Goal: Task Accomplishment & Management: Use online tool/utility

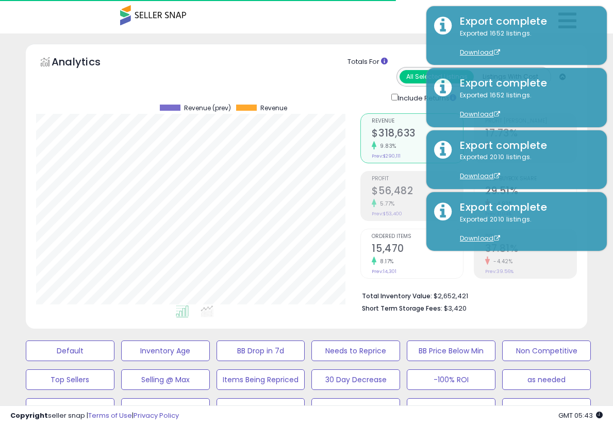
select select "**"
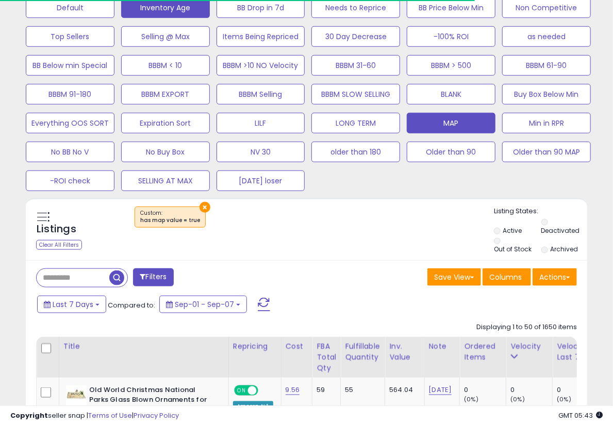
scroll to position [171, 0]
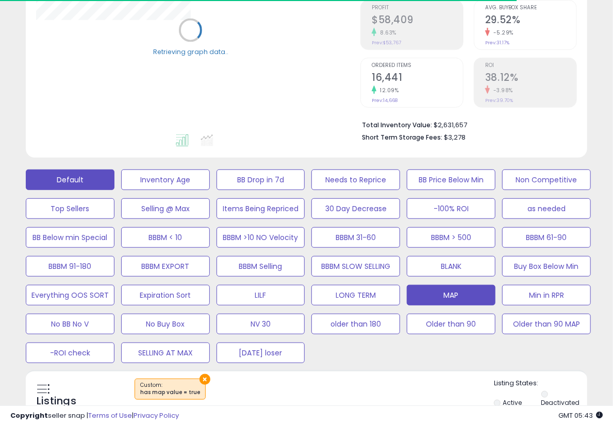
click at [86, 175] on button "Default" at bounding box center [70, 180] width 89 height 21
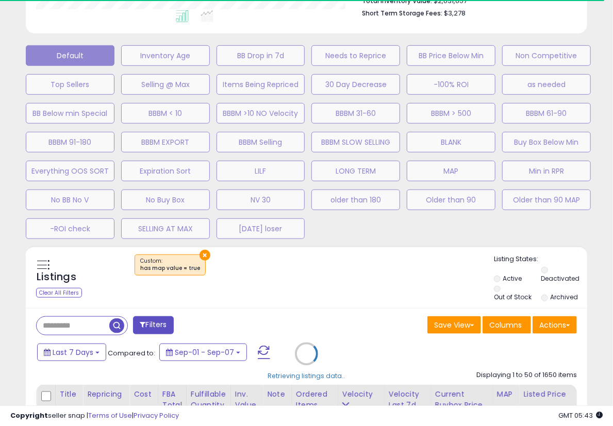
scroll to position [392, 0]
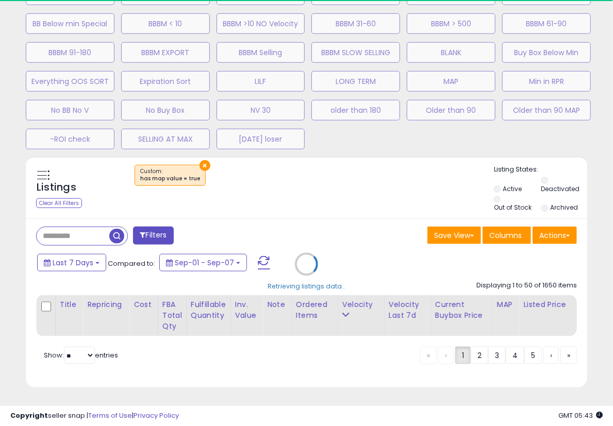
select select "**"
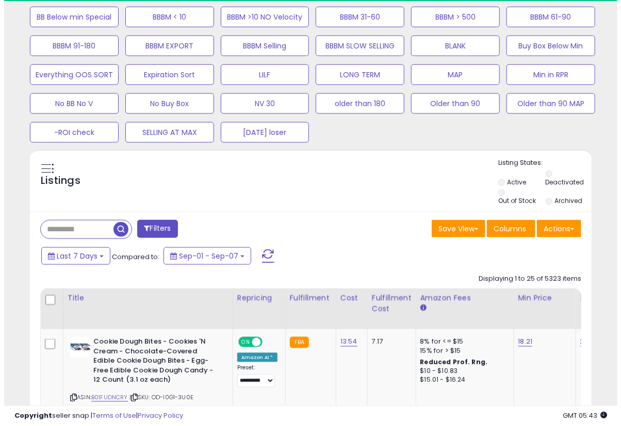
scroll to position [211, 324]
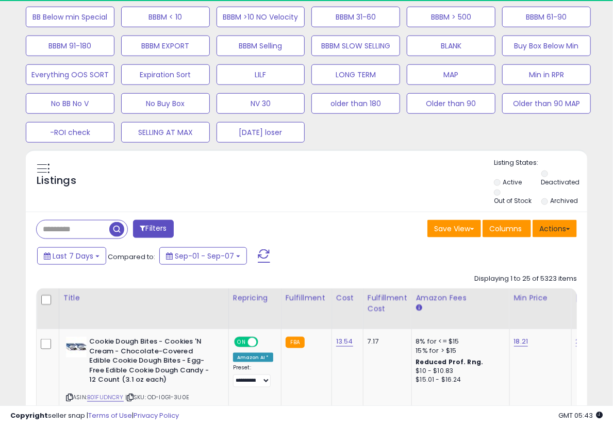
click at [552, 226] on button "Actions" at bounding box center [555, 229] width 44 height 18
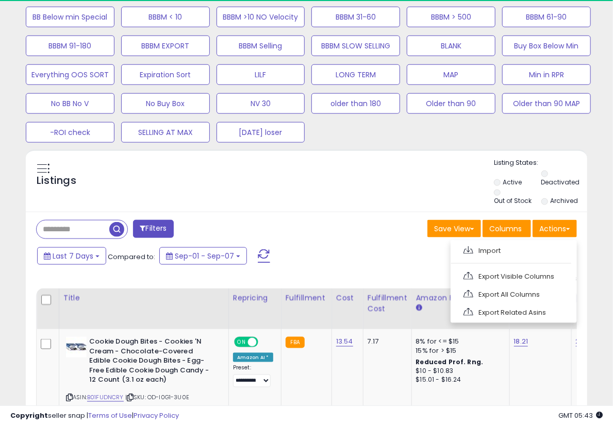
click at [506, 261] on ul "Import Export Visible Columns Export All Columns Export Related Asins" at bounding box center [514, 281] width 126 height 83
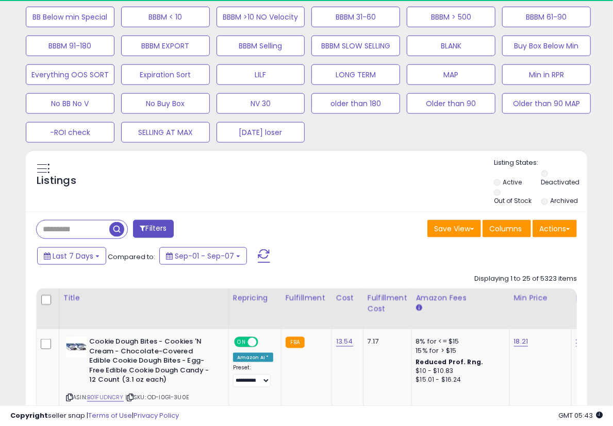
drag, startPoint x: 507, startPoint y: 254, endPoint x: 515, endPoint y: 241, distance: 14.8
click at [507, 253] on div "Last 7 Days Compared to: Sep-01 - Sep-07" at bounding box center [305, 257] width 556 height 23
click at [555, 225] on button "Actions" at bounding box center [555, 229] width 44 height 18
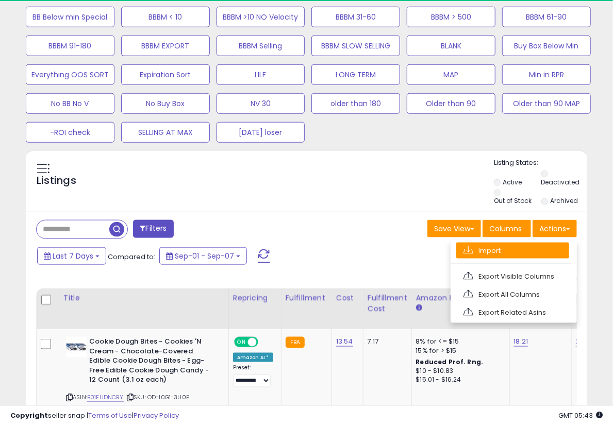
click at [520, 251] on link "Import" at bounding box center [512, 251] width 113 height 16
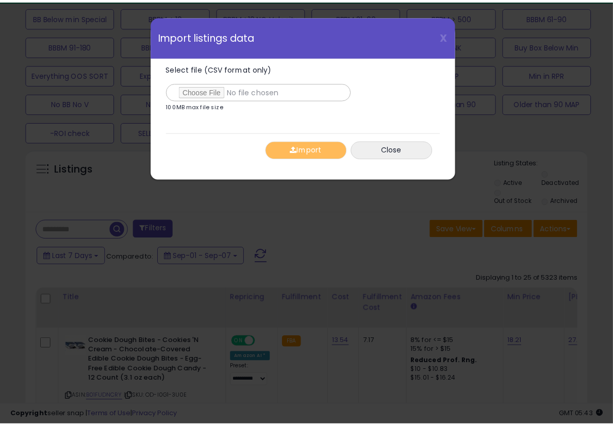
scroll to position [211, 329]
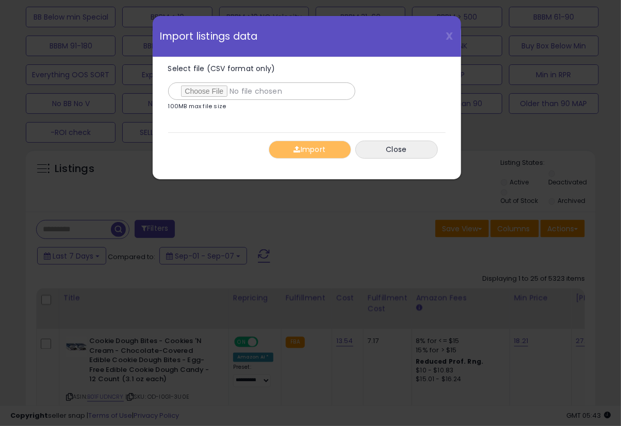
type input "**********"
click at [304, 149] on button "Import" at bounding box center [310, 150] width 83 height 18
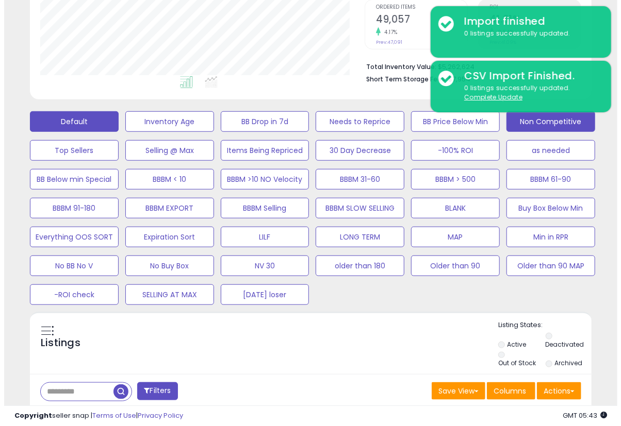
scroll to position [220, 0]
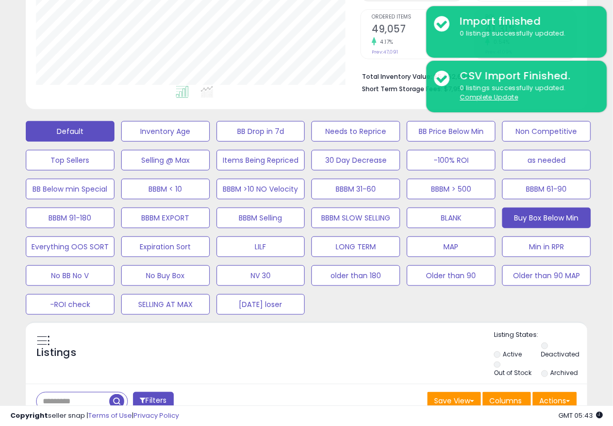
click at [558, 218] on button "Buy Box Below Min" at bounding box center [546, 218] width 89 height 21
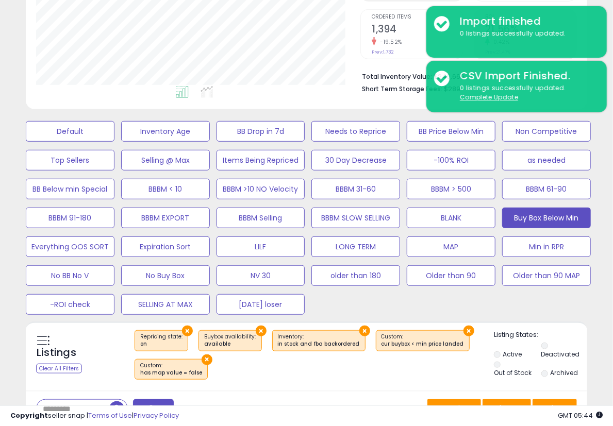
scroll to position [392, 0]
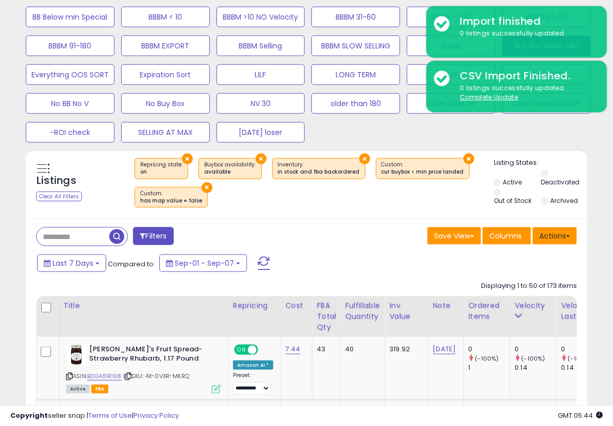
drag, startPoint x: 563, startPoint y: 229, endPoint x: 554, endPoint y: 237, distance: 11.7
click at [563, 229] on button "Actions" at bounding box center [555, 236] width 44 height 18
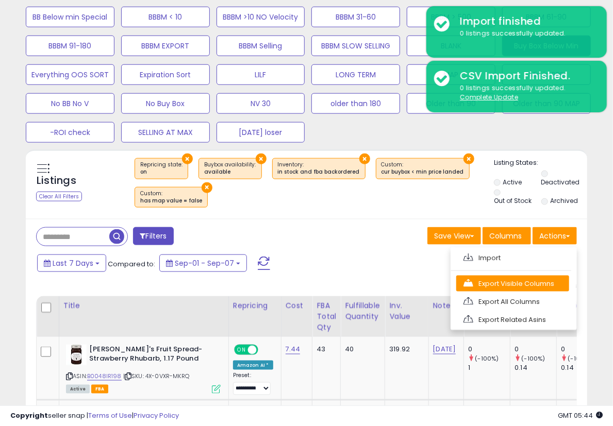
click at [516, 279] on link "Export Visible Columns" at bounding box center [512, 284] width 113 height 16
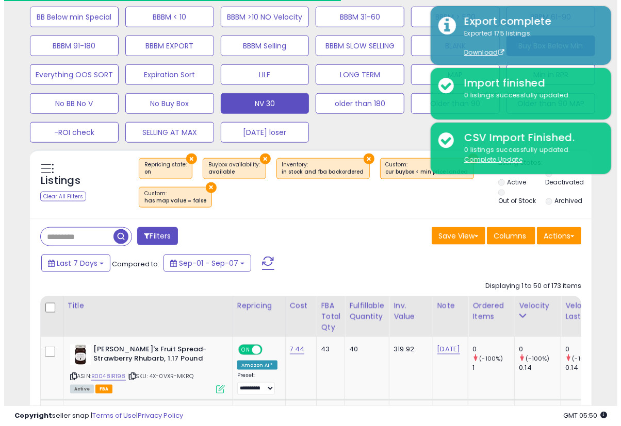
scroll to position [48, 0]
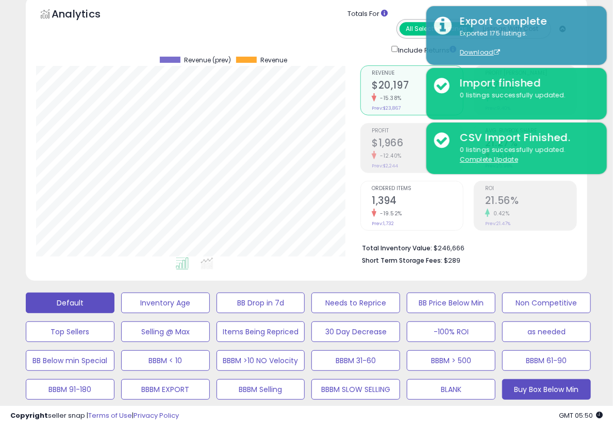
click at [77, 308] on button "Default" at bounding box center [70, 303] width 89 height 21
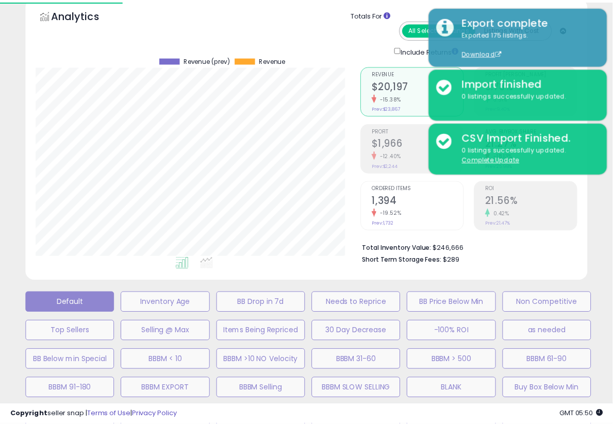
scroll to position [211, 329]
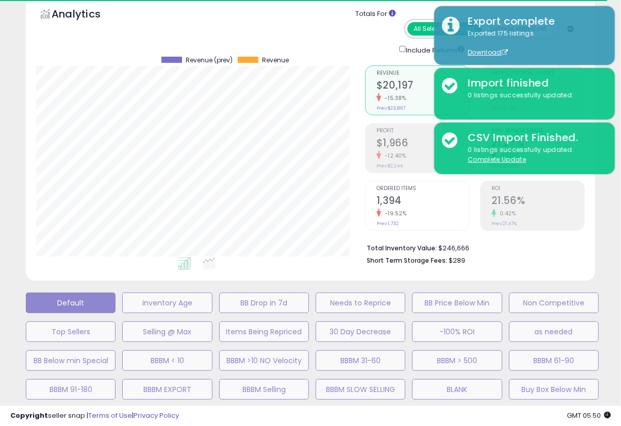
select select "**"
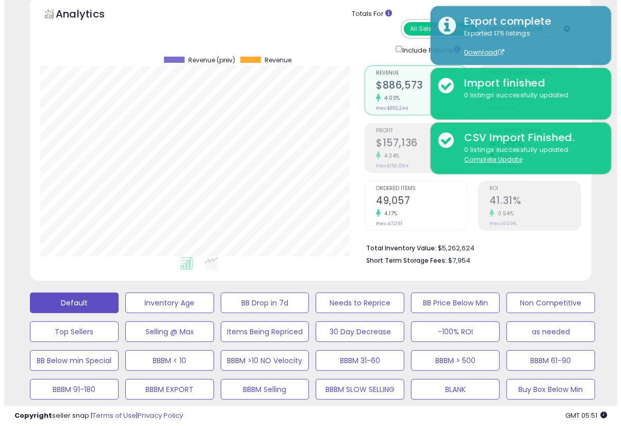
scroll to position [220, 0]
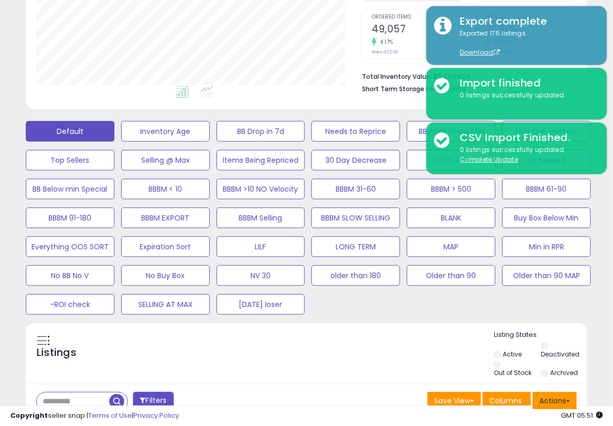
click at [548, 399] on button "Actions" at bounding box center [555, 401] width 44 height 18
click at [518, 419] on link "Import" at bounding box center [512, 423] width 113 height 16
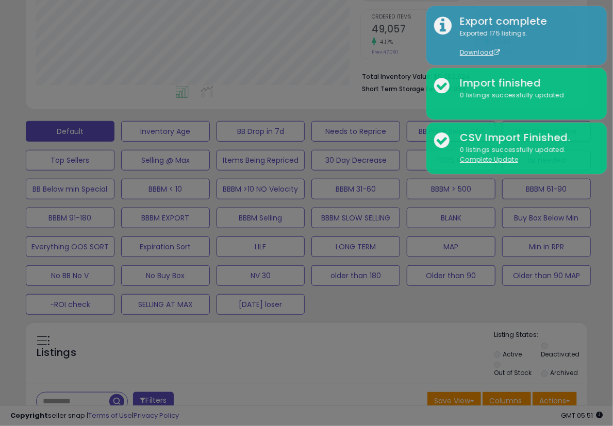
scroll to position [211, 329]
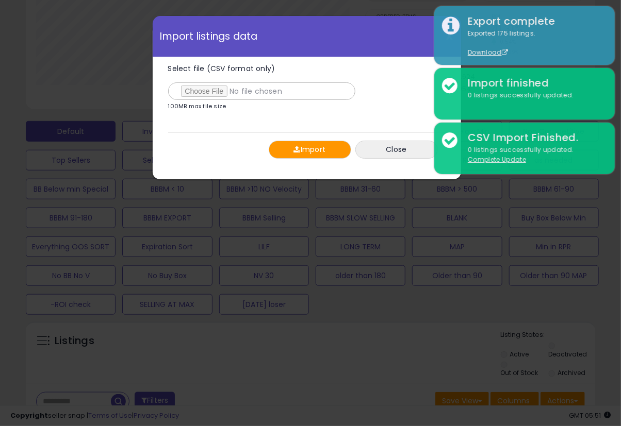
click at [308, 151] on button "Import" at bounding box center [310, 150] width 83 height 18
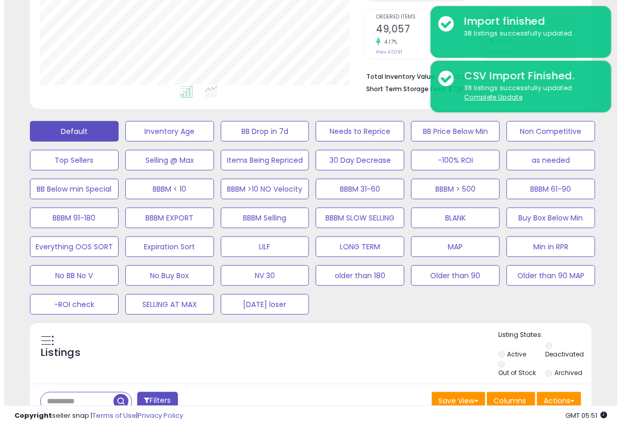
scroll to position [392, 0]
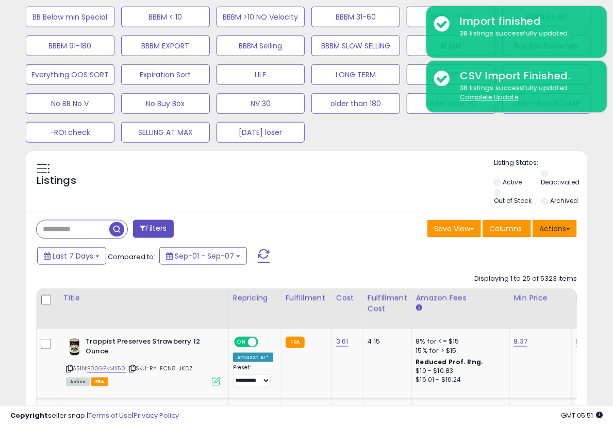
click at [551, 223] on button "Actions" at bounding box center [555, 229] width 44 height 18
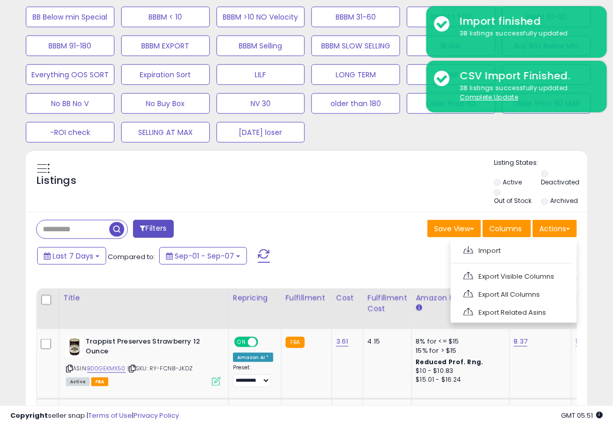
click at [503, 257] on ul "Import Export Visible Columns Export All Columns Export Related Asins" at bounding box center [514, 281] width 126 height 83
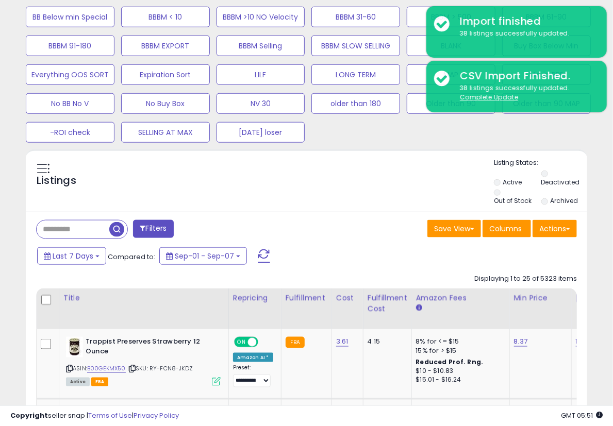
drag, startPoint x: 557, startPoint y: 234, endPoint x: 543, endPoint y: 244, distance: 17.3
click at [557, 235] on button "Actions" at bounding box center [555, 229] width 44 height 18
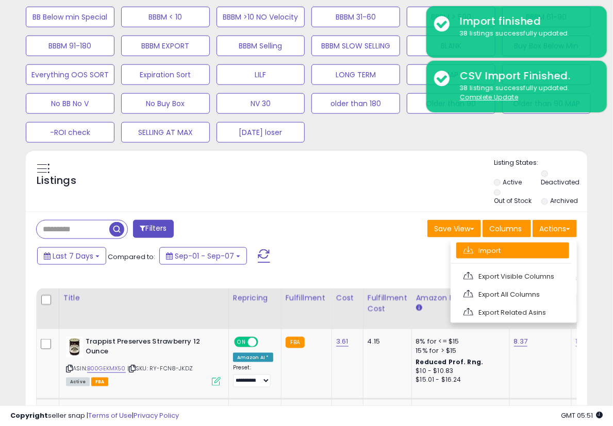
click at [522, 253] on link "Import" at bounding box center [512, 251] width 113 height 16
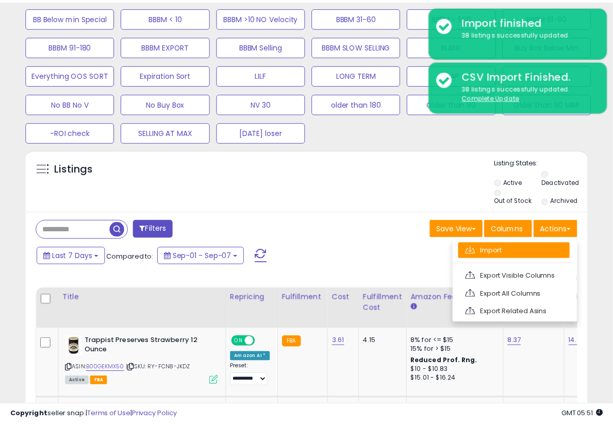
scroll to position [211, 329]
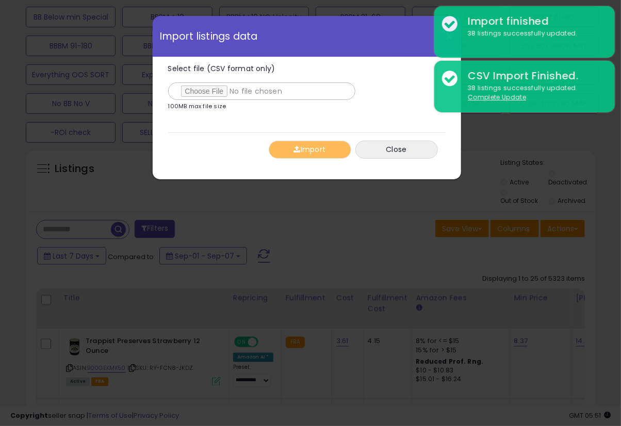
type input "**********"
click at [299, 149] on button "Import" at bounding box center [310, 150] width 83 height 18
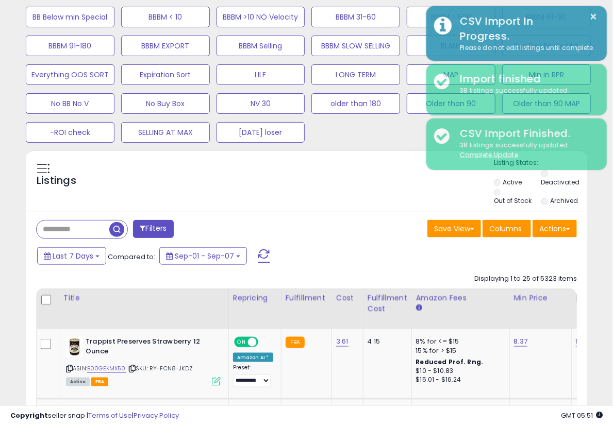
scroll to position [515435, 515321]
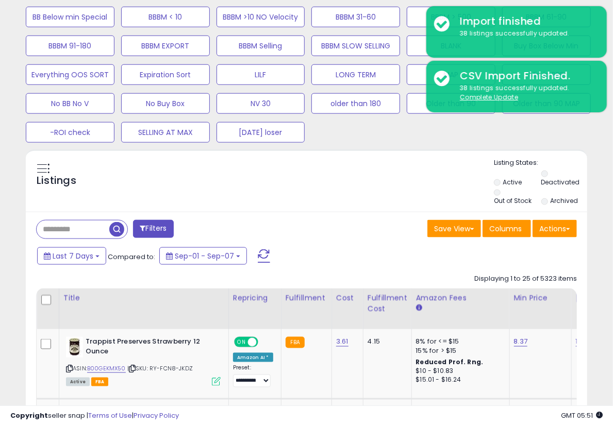
click at [398, 182] on div "Listings" at bounding box center [307, 183] width 562 height 50
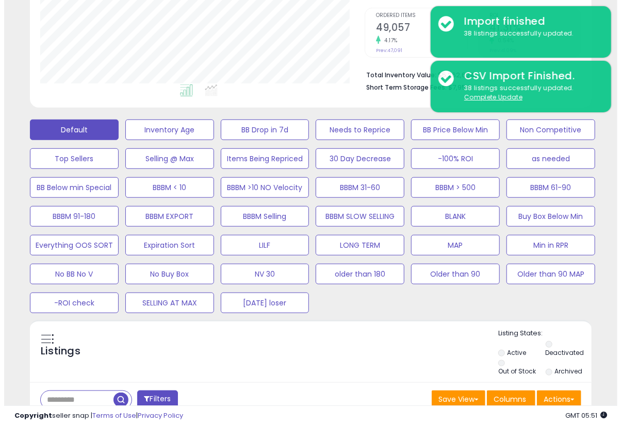
scroll to position [220, 0]
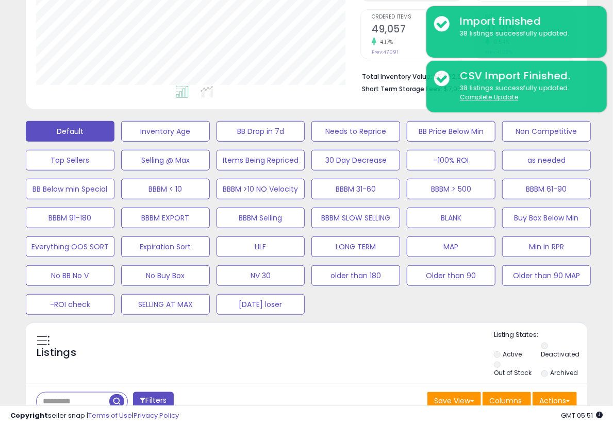
click at [550, 235] on div "Min in RPR" at bounding box center [544, 247] width 95 height 24
click at [548, 240] on button "Min in RPR" at bounding box center [546, 247] width 89 height 21
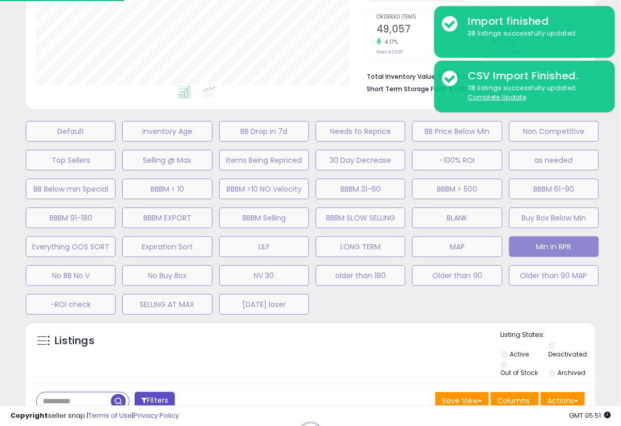
scroll to position [515435, 515316]
select select "**"
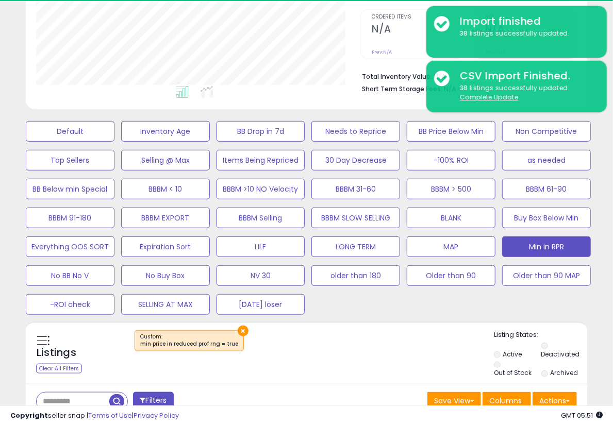
scroll to position [211, 324]
click at [423, 349] on div "×" at bounding box center [308, 345] width 373 height 29
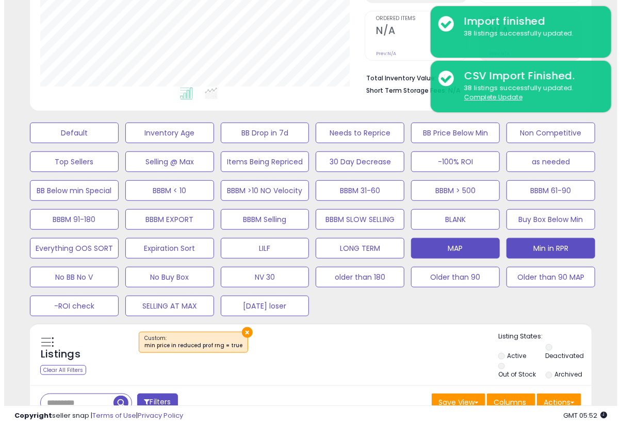
scroll to position [221, 0]
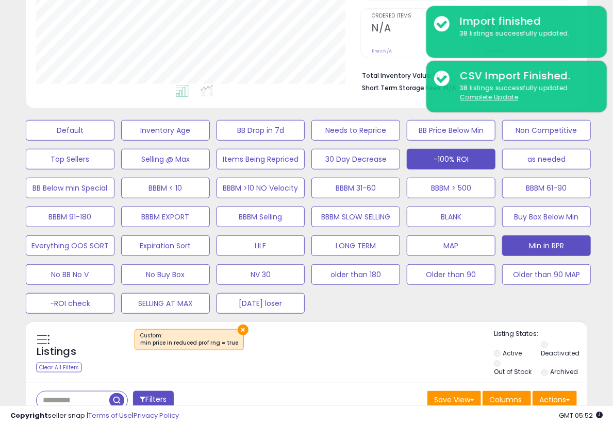
click at [441, 160] on button "-100% ROI" at bounding box center [451, 159] width 89 height 21
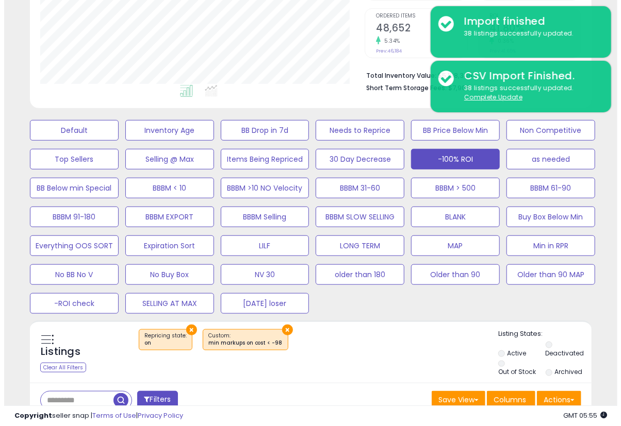
scroll to position [392, 0]
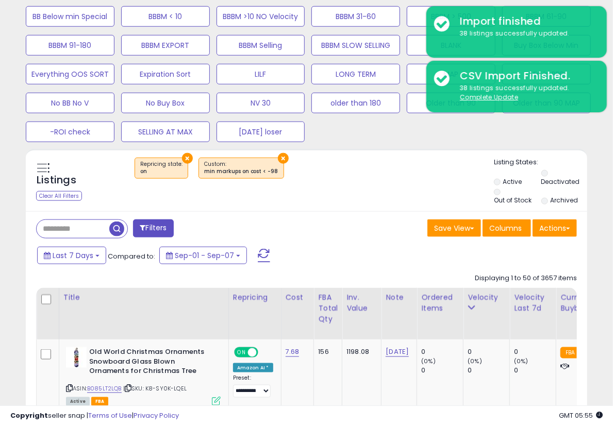
click at [152, 232] on button "Filters" at bounding box center [153, 229] width 40 height 18
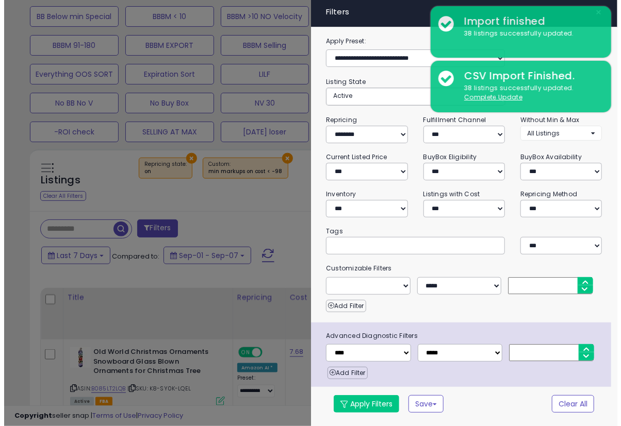
scroll to position [211, 329]
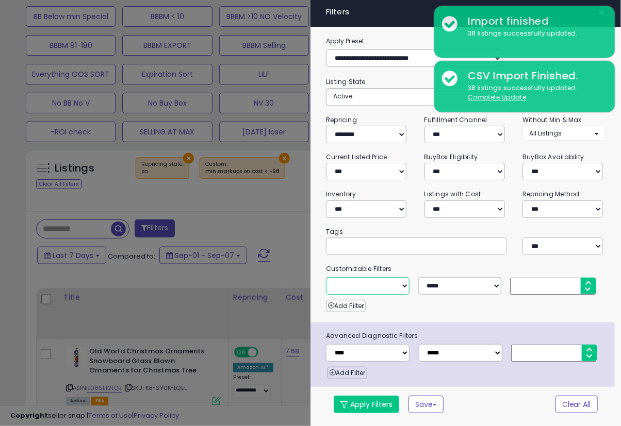
click at [358, 285] on select "**********" at bounding box center [368, 286] width 84 height 18
select select "**********"
click at [326, 277] on select "**********" at bounding box center [368, 286] width 84 height 18
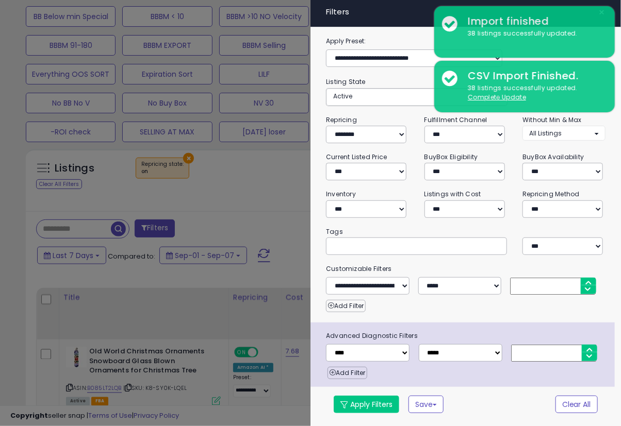
click at [547, 287] on input "number" at bounding box center [553, 286] width 86 height 17
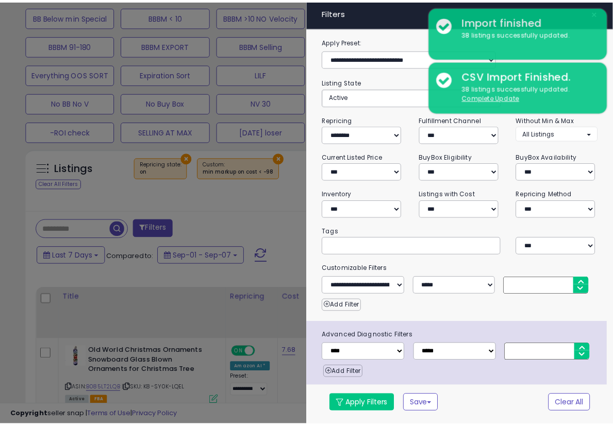
scroll to position [12, 0]
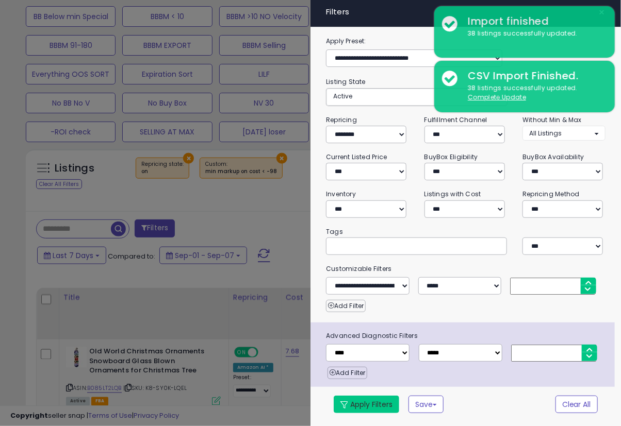
type input "***"
click at [369, 407] on button "Apply Filters" at bounding box center [366, 405] width 65 height 18
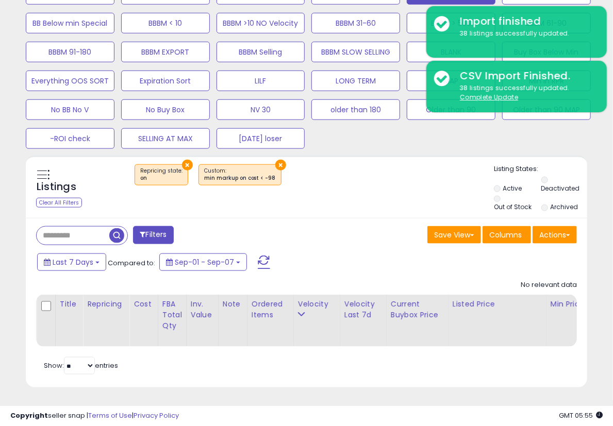
scroll to position [515435, 515321]
click at [361, 218] on div "Filters Save View Save As New View Update Current View Columns" at bounding box center [307, 303] width 562 height 170
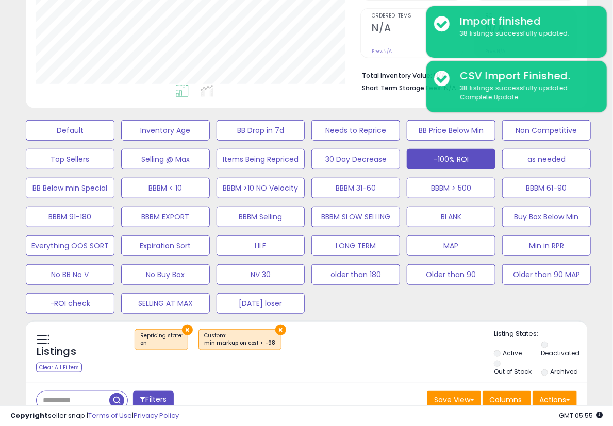
scroll to position [211, 324]
